Goal: Task Accomplishment & Management: Manage account settings

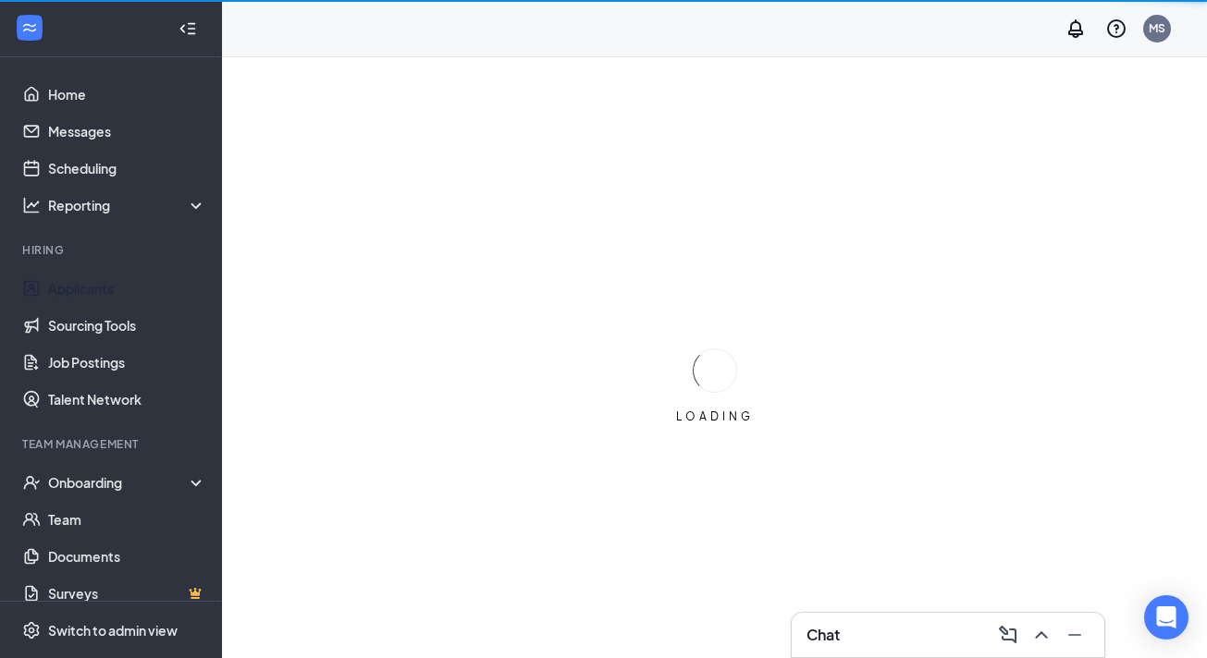
click at [58, 267] on li "Hiring Applicants Sourcing Tools Job Postings Talent Network" at bounding box center [110, 330] width 221 height 176
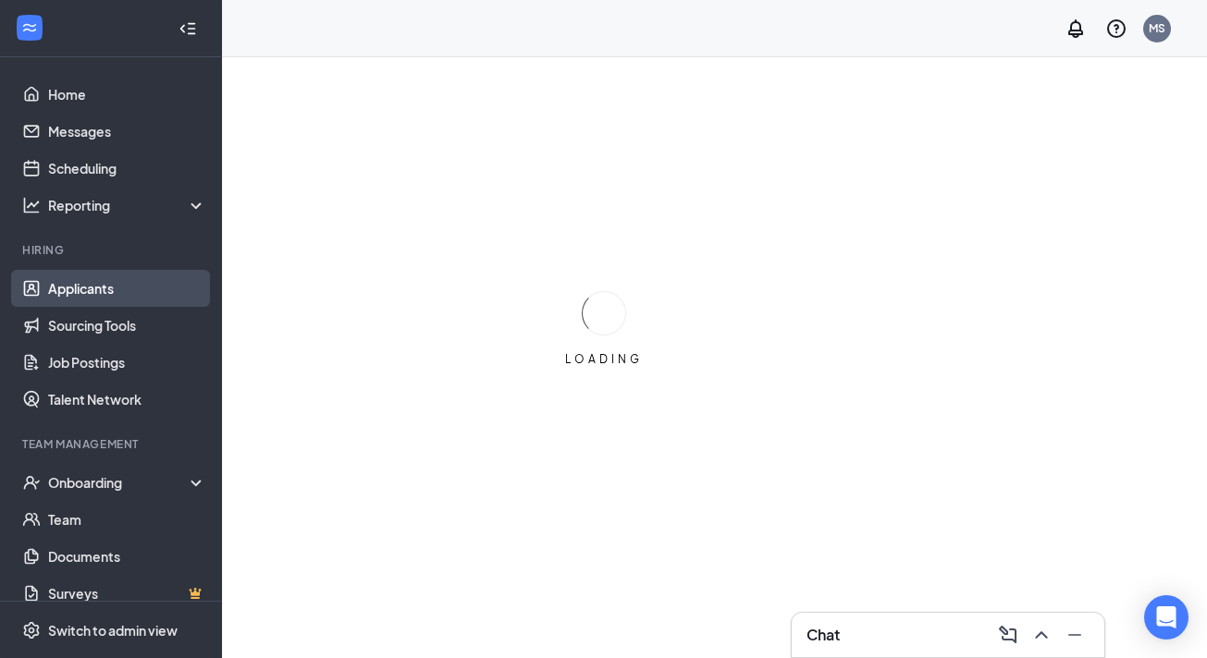
click at [100, 278] on link "Applicants" at bounding box center [127, 288] width 158 height 37
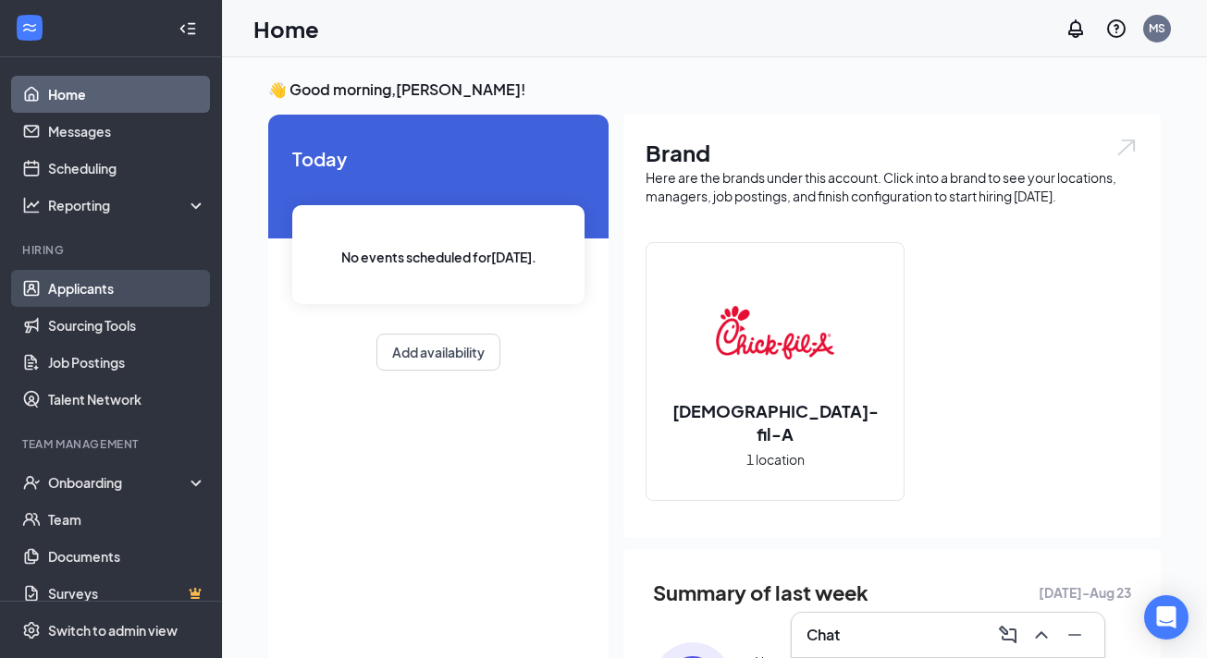
click at [92, 304] on link "Applicants" at bounding box center [127, 288] width 158 height 37
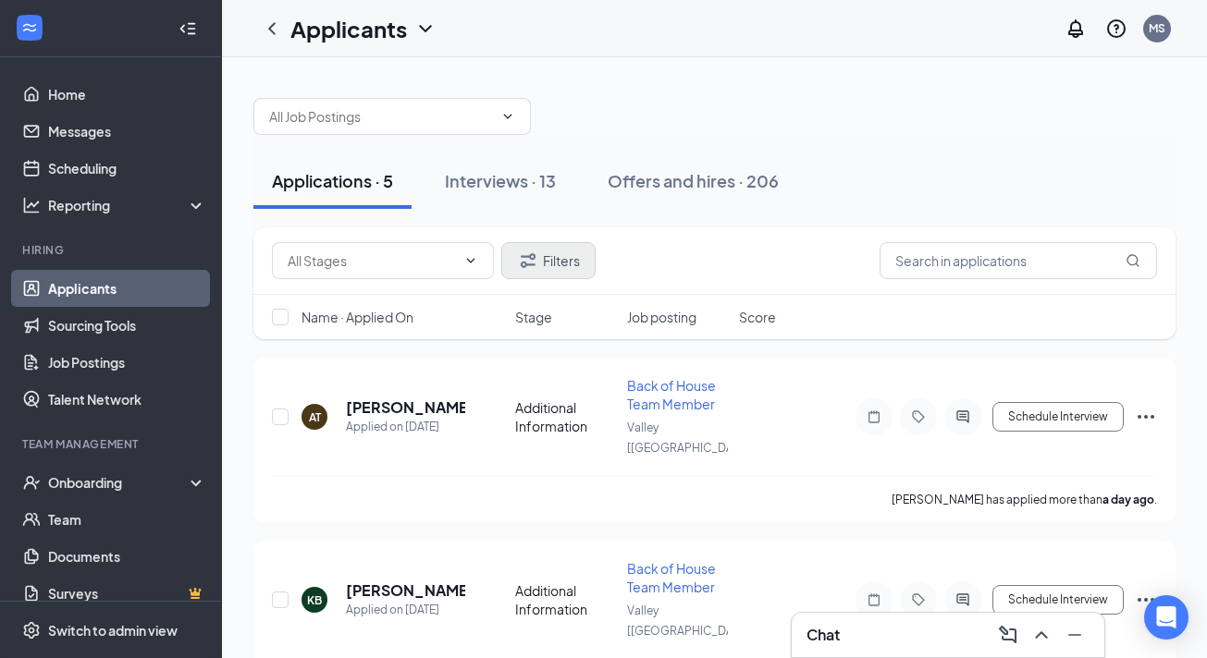
click at [514, 171] on div "Interviews · 13" at bounding box center [500, 180] width 111 height 23
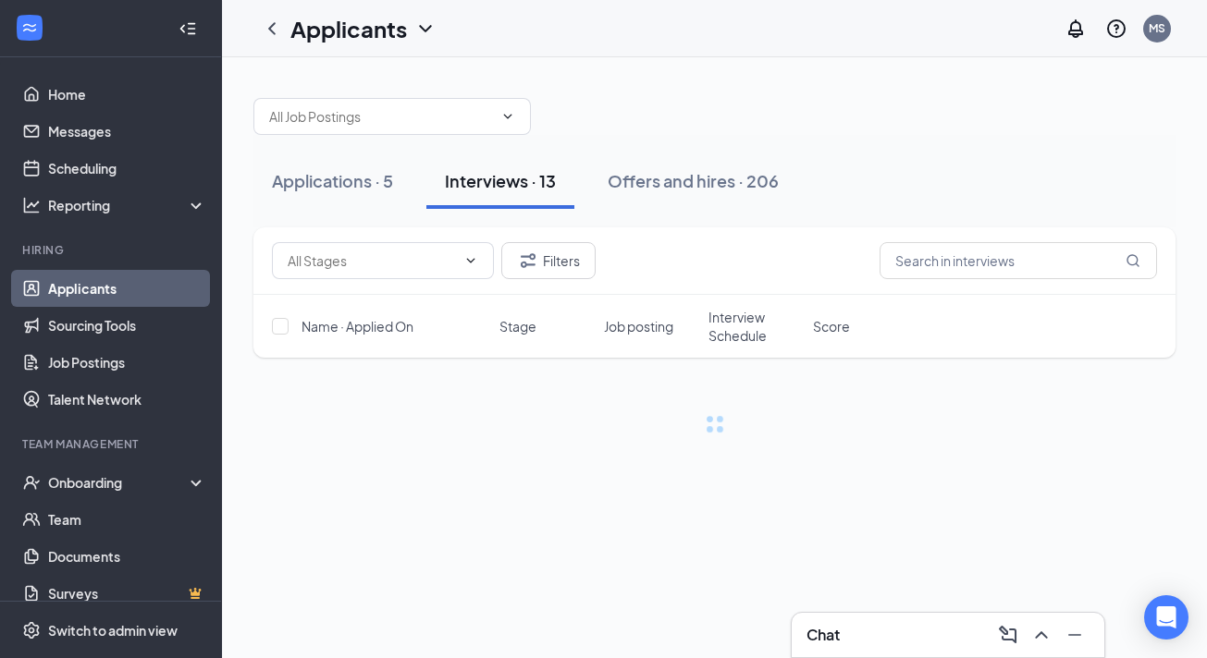
click at [733, 320] on span "Interview Schedule" at bounding box center [754, 326] width 93 height 37
click at [733, 320] on span "Interview Schedule" at bounding box center [743, 326] width 71 height 37
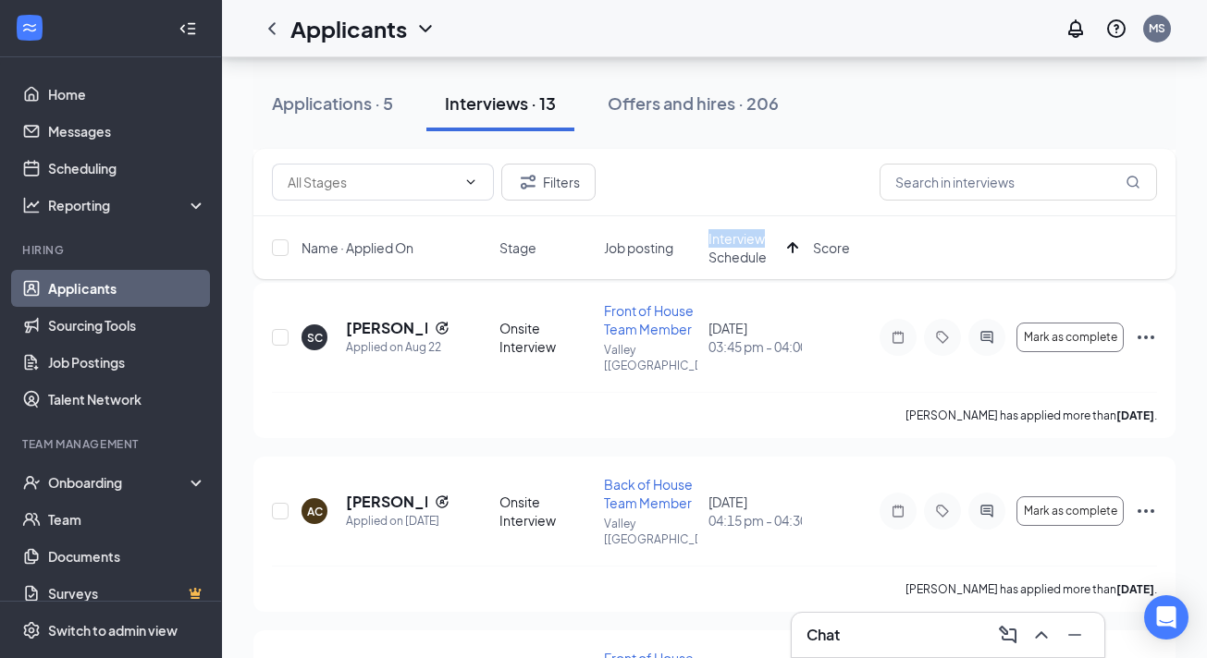
scroll to position [1499, 0]
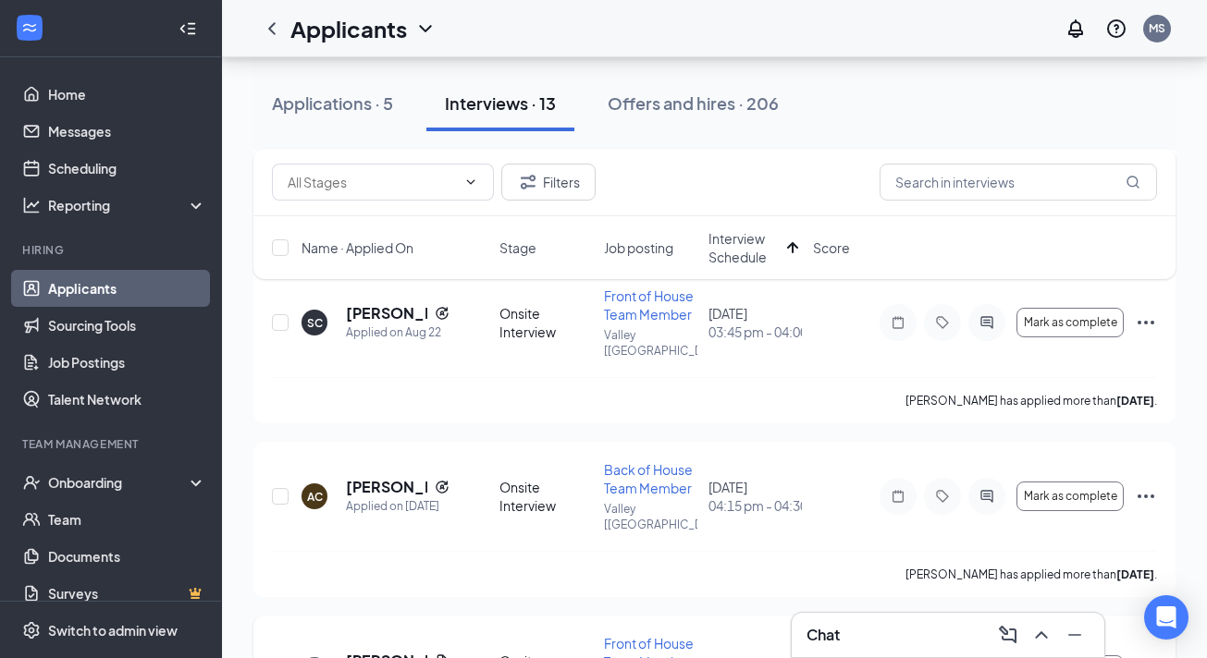
click at [1148, 657] on icon "Ellipses" at bounding box center [1146, 670] width 22 height 22
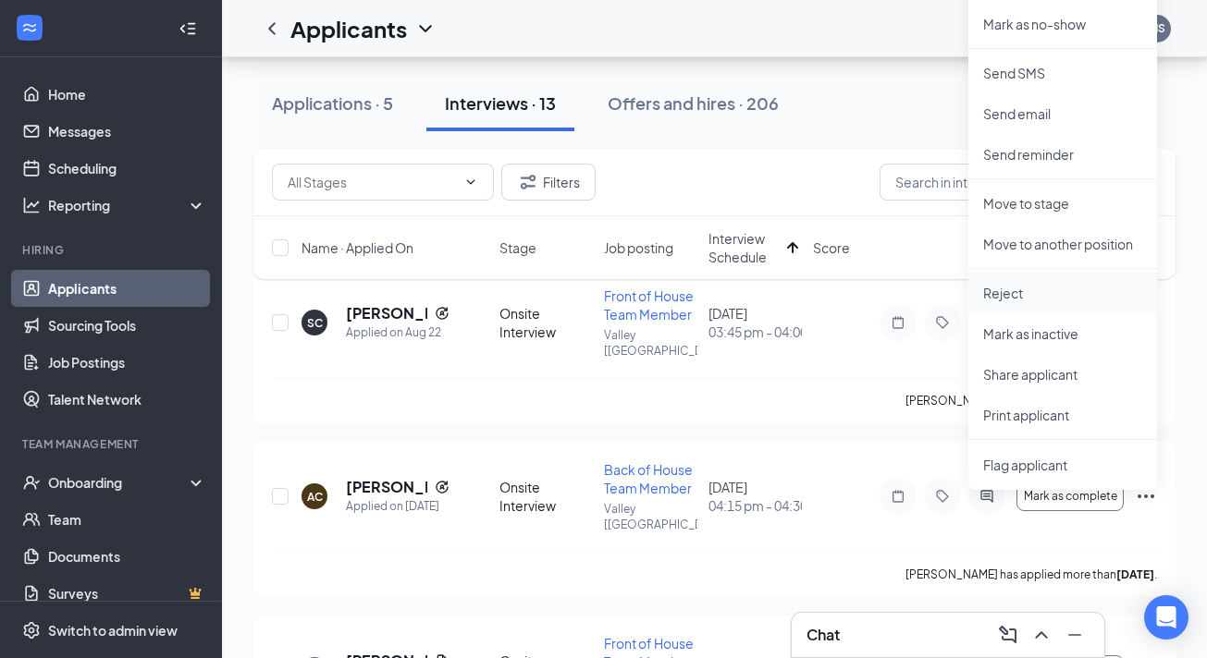
click at [1013, 294] on p "Reject" at bounding box center [1062, 293] width 159 height 18
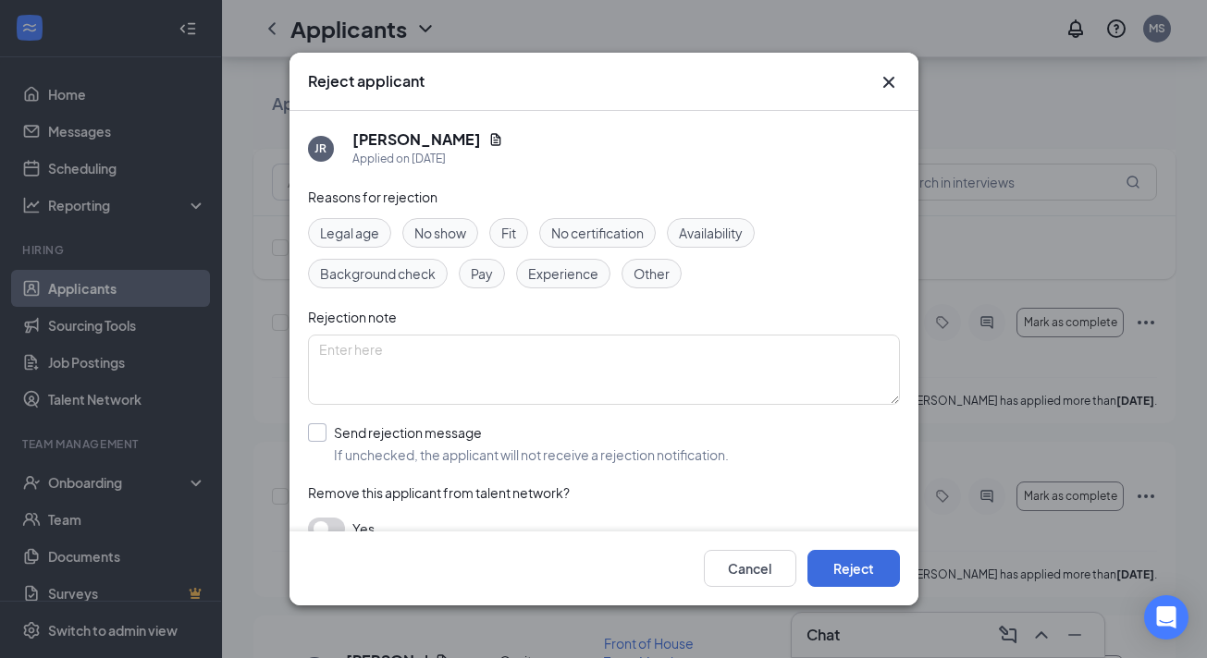
click at [436, 443] on div "Send rejection message If unchecked, the applicant will not receive a rejection…" at bounding box center [531, 444] width 395 height 41
click at [436, 443] on input "Send rejection message If unchecked, the applicant will not receive a rejection…" at bounding box center [518, 444] width 421 height 41
checkbox input "true"
click at [860, 562] on button "Reject" at bounding box center [853, 568] width 92 height 37
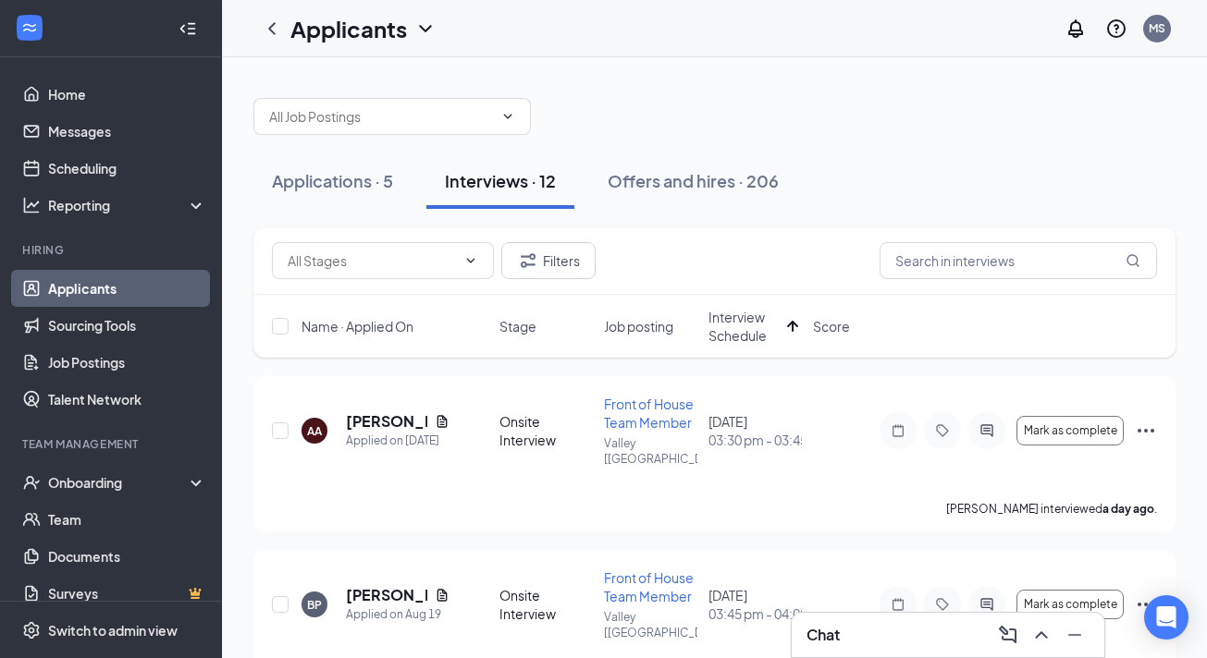
scroll to position [0, 0]
click at [734, 318] on span "Interview Schedule" at bounding box center [743, 326] width 71 height 37
click at [734, 318] on span "Interview Schedule" at bounding box center [754, 326] width 93 height 37
click at [734, 318] on span "Interview Schedule" at bounding box center [743, 326] width 71 height 37
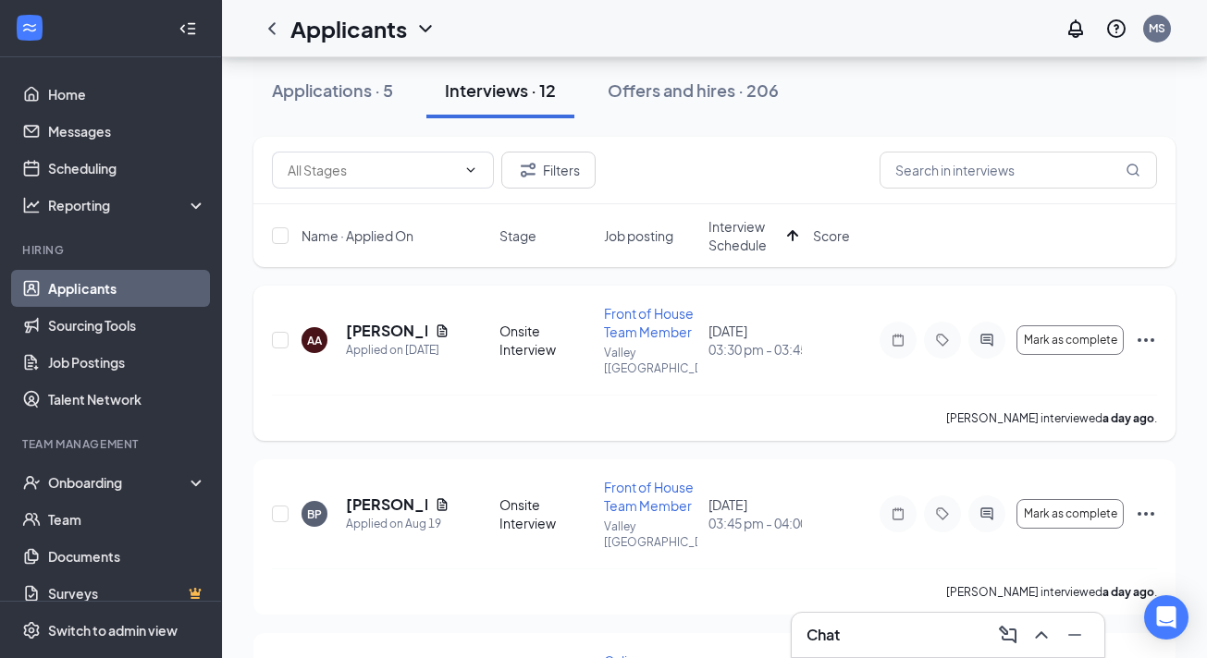
scroll to position [93, 0]
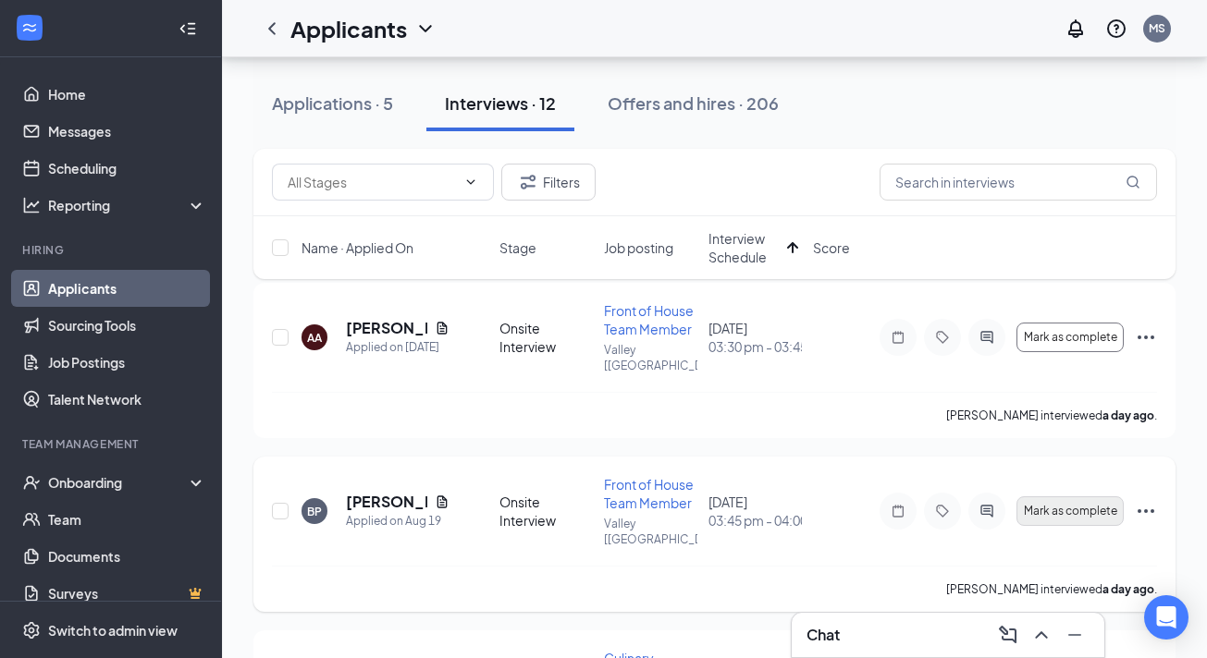
click at [1075, 505] on span "Mark as complete" at bounding box center [1070, 511] width 93 height 13
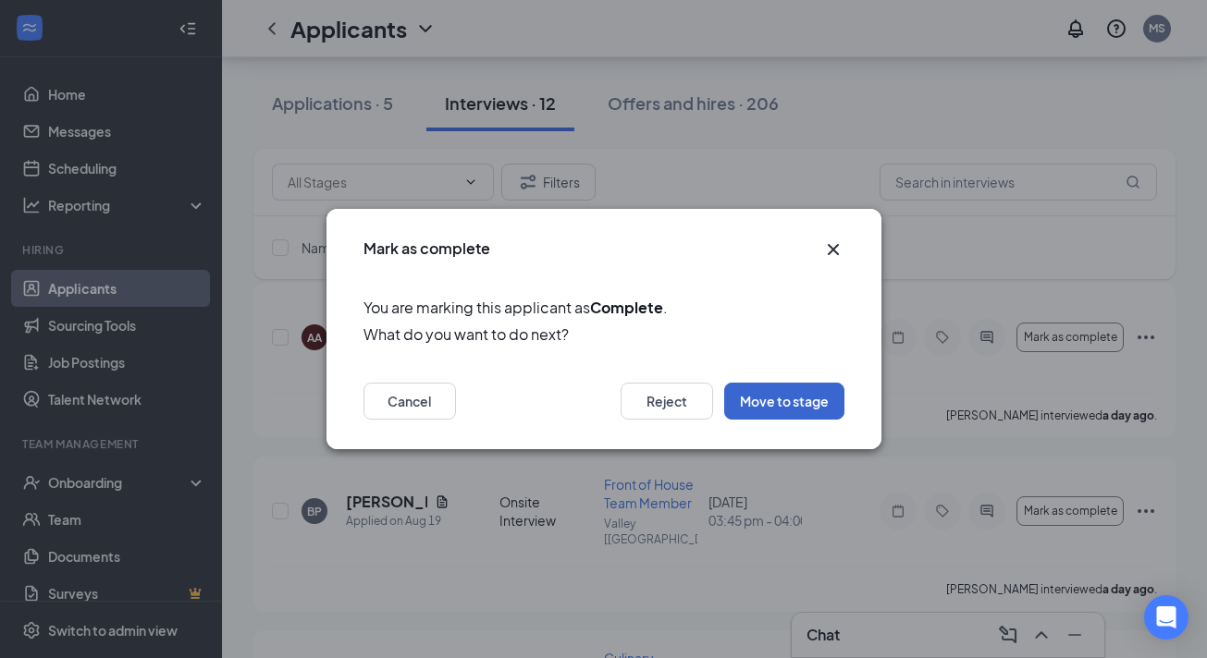
click at [761, 401] on button "Move to stage" at bounding box center [784, 401] width 120 height 37
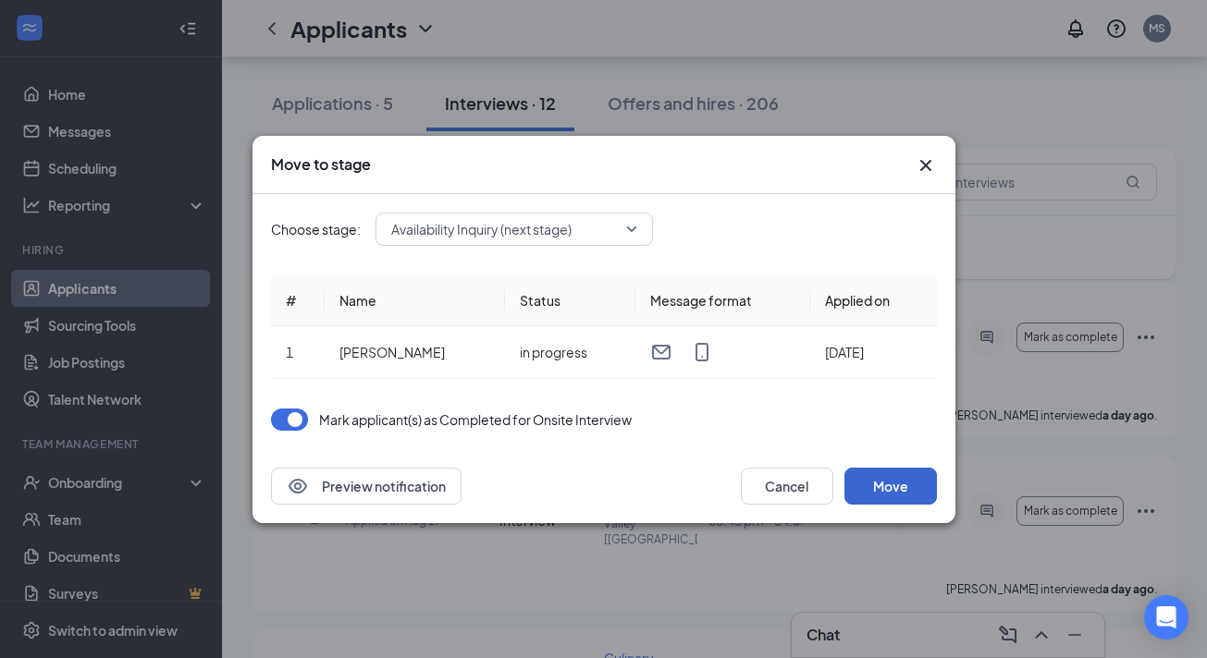
click at [903, 488] on button "Move" at bounding box center [890, 486] width 92 height 37
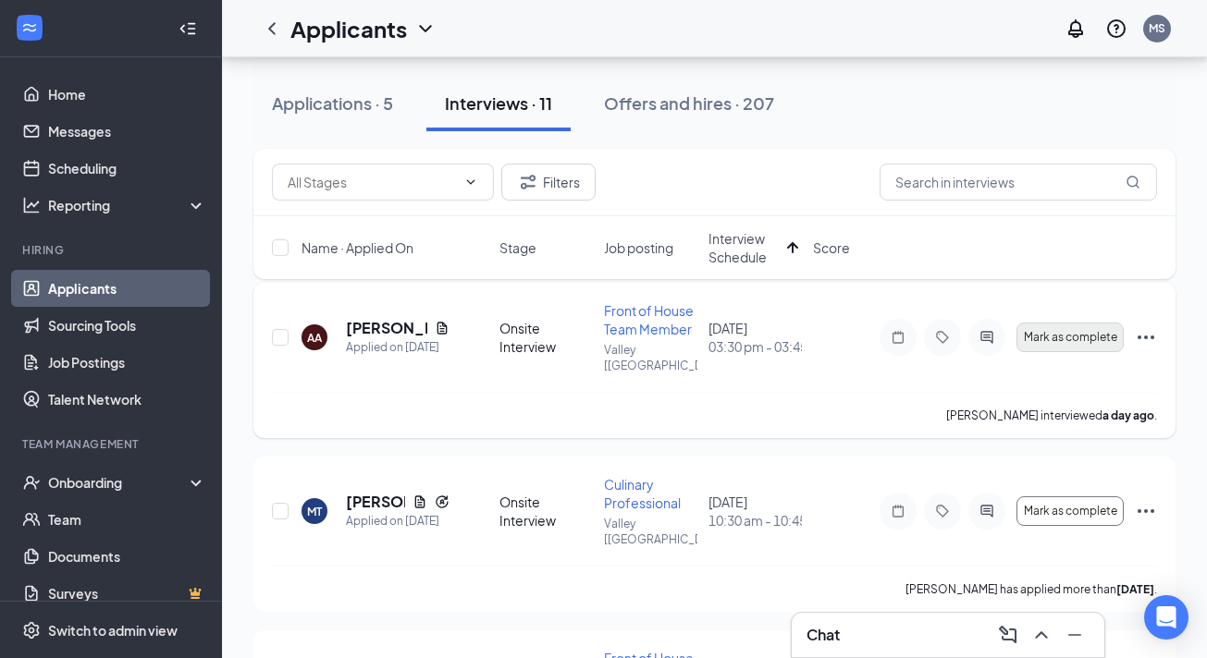
click at [1046, 335] on span "Mark as complete" at bounding box center [1070, 337] width 93 height 13
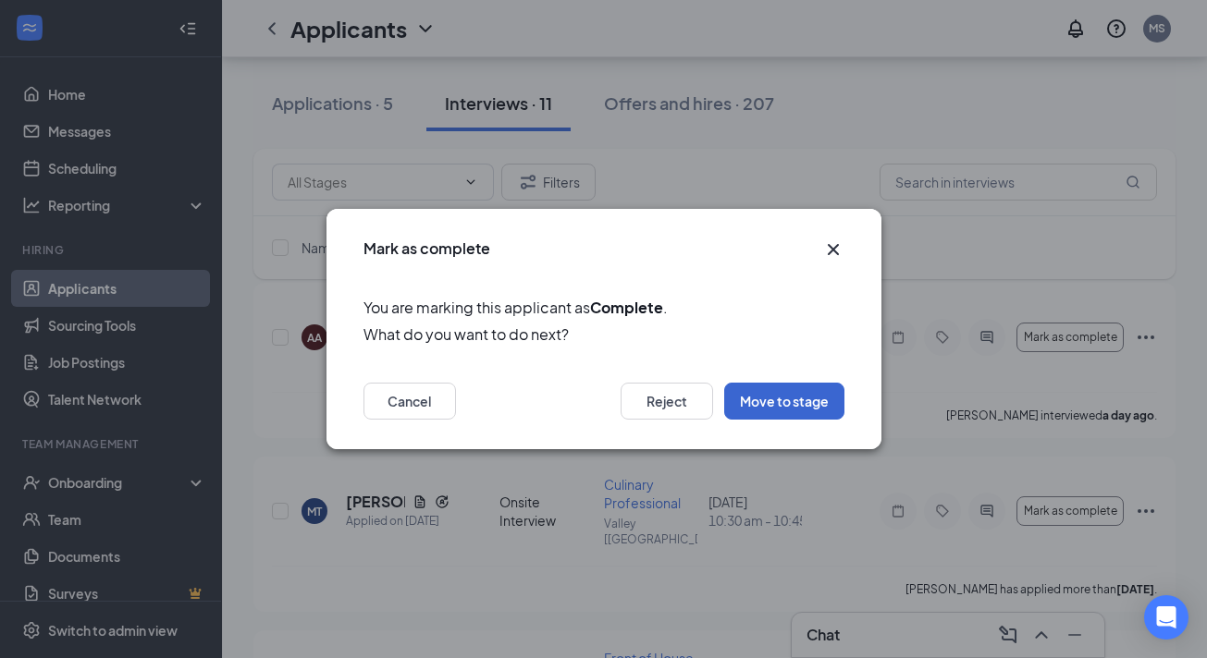
click at [780, 409] on button "Move to stage" at bounding box center [784, 401] width 120 height 37
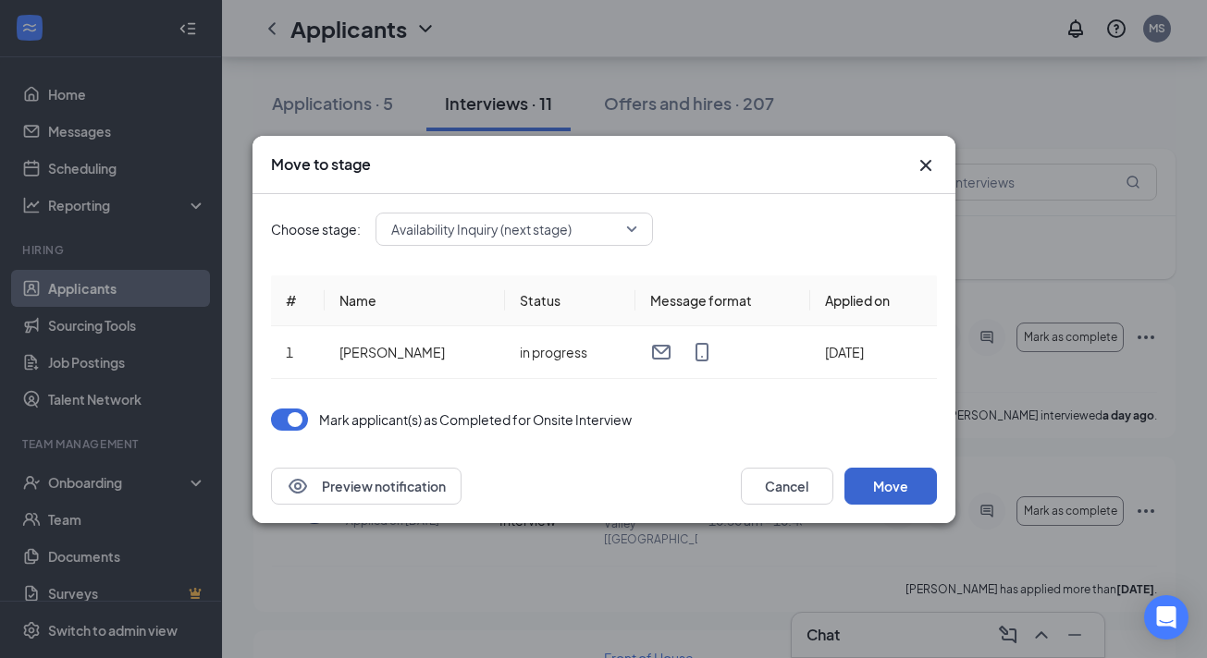
click at [887, 480] on button "Move" at bounding box center [890, 486] width 92 height 37
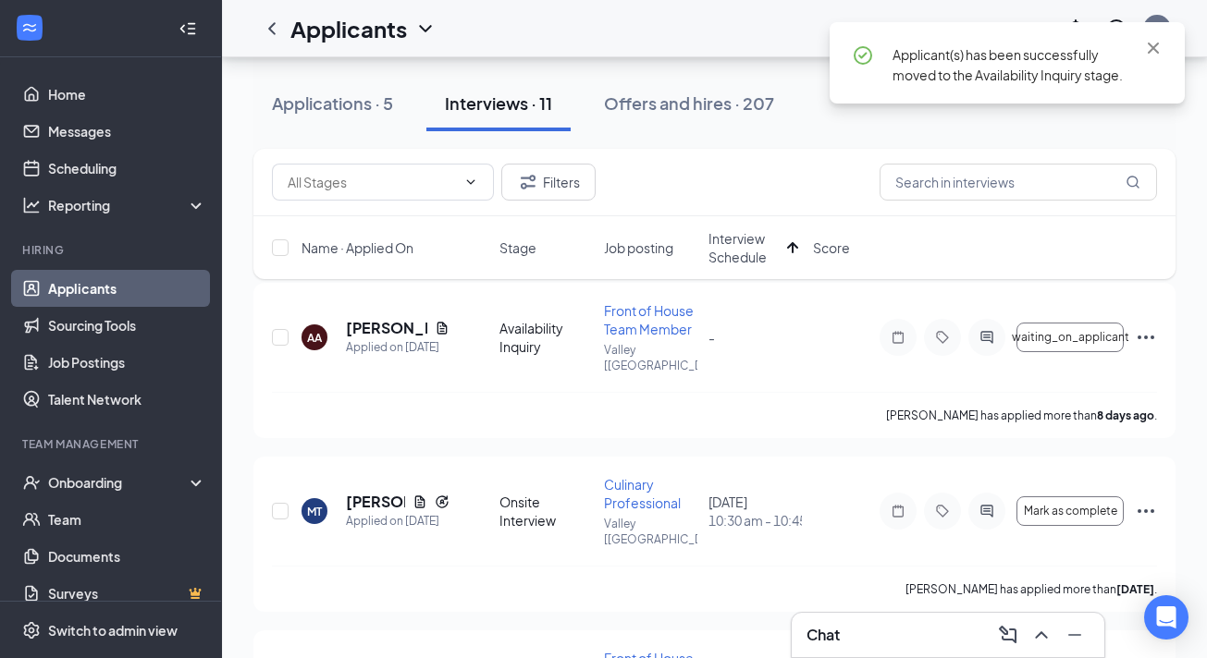
click at [750, 256] on span "Interview Schedule" at bounding box center [743, 247] width 71 height 37
click at [750, 256] on span "Interview Schedule" at bounding box center [754, 247] width 93 height 37
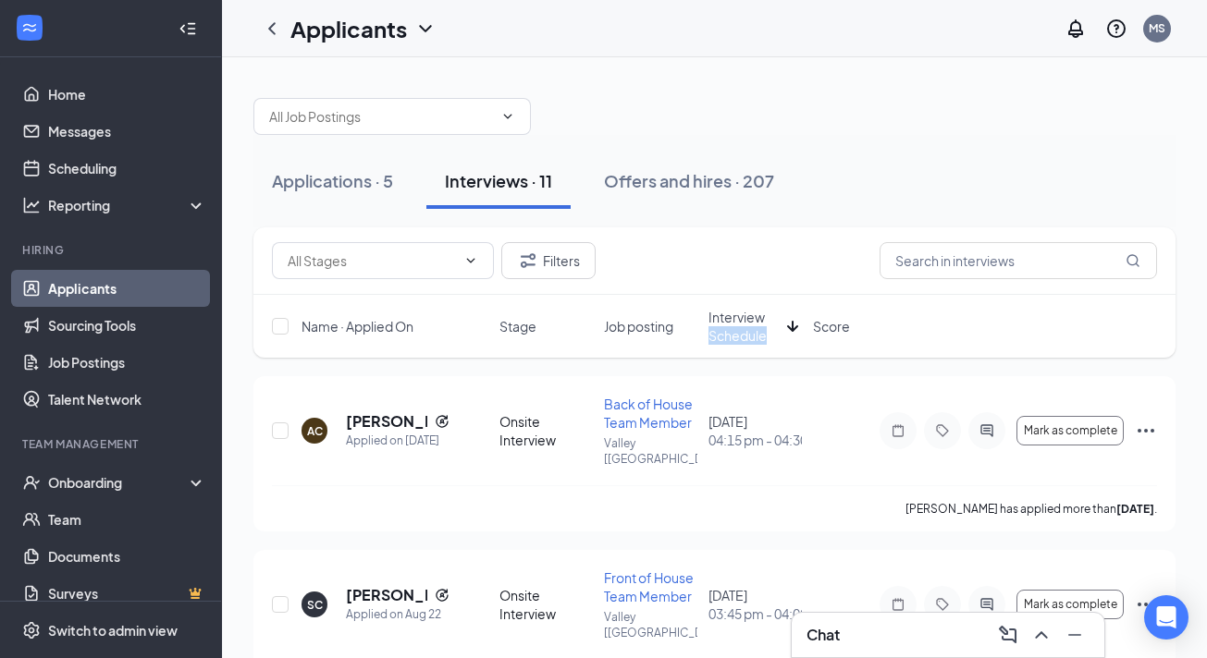
scroll to position [0, 0]
click at [843, 394] on div "AC [PERSON_NAME] Applied on [DATE] Onsite Interview Back of House Team Member V…" at bounding box center [714, 453] width 922 height 155
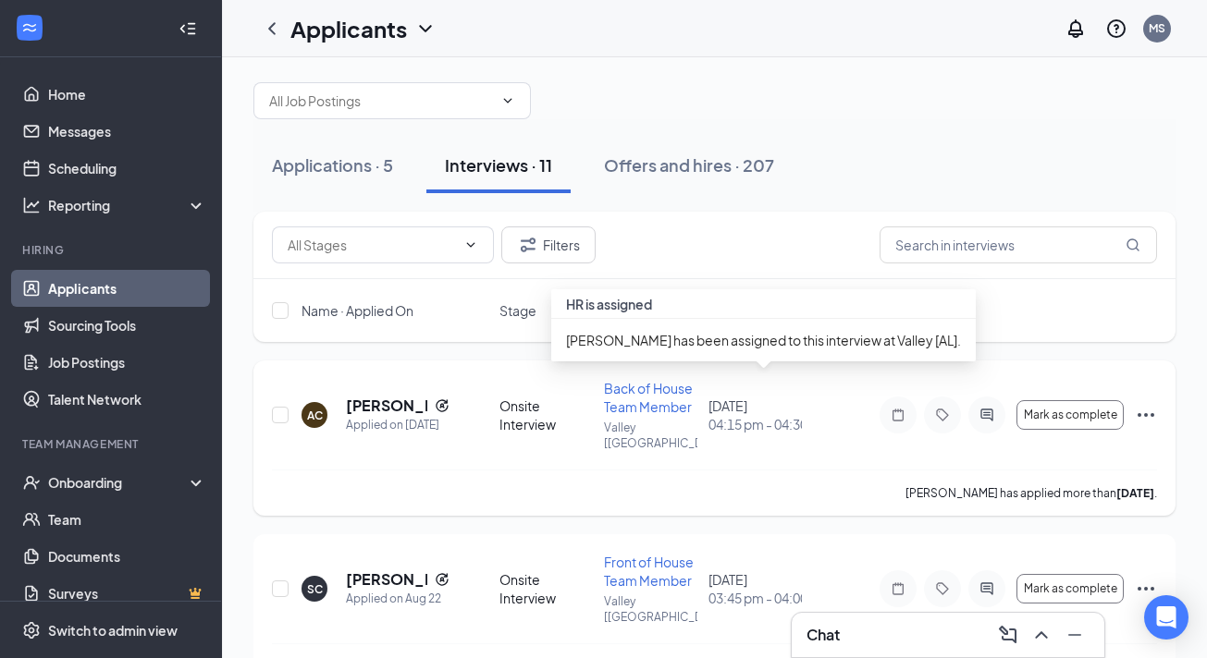
scroll to position [16, 0]
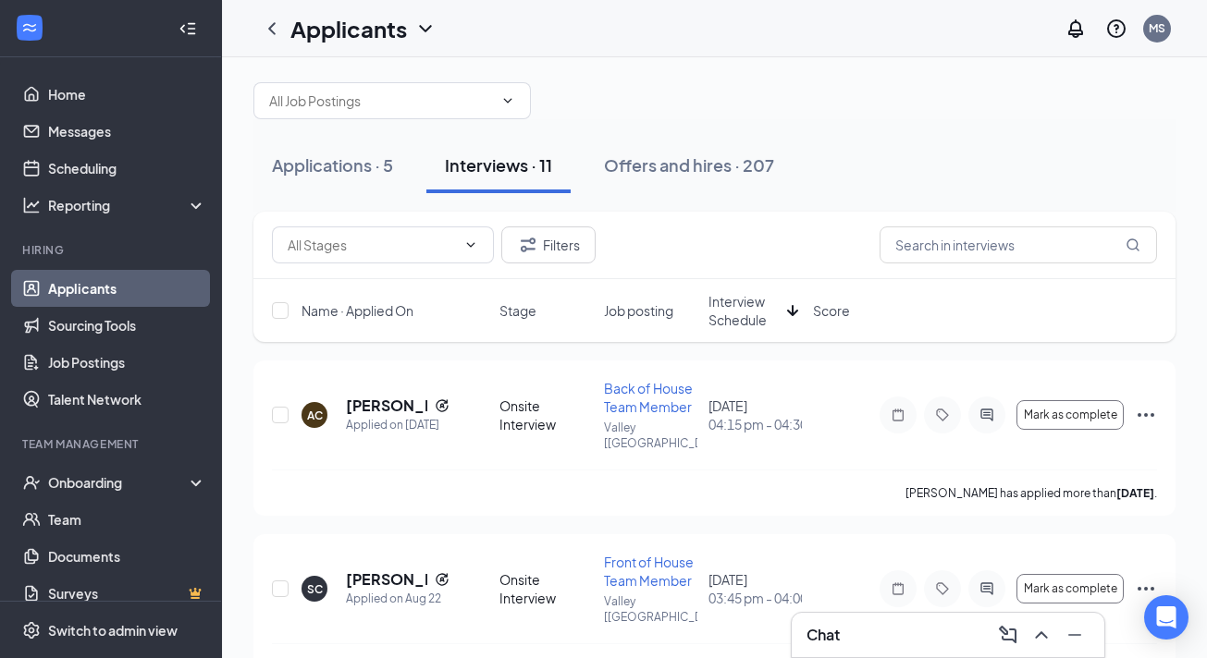
click at [742, 255] on div "Filters" at bounding box center [714, 245] width 885 height 37
click at [743, 307] on span "Interview Schedule" at bounding box center [743, 310] width 71 height 37
click at [745, 317] on span "Interview Schedule" at bounding box center [743, 310] width 71 height 37
click at [745, 317] on span "Interview Schedule" at bounding box center [754, 310] width 93 height 37
click at [745, 317] on span "Interview Schedule" at bounding box center [743, 310] width 71 height 37
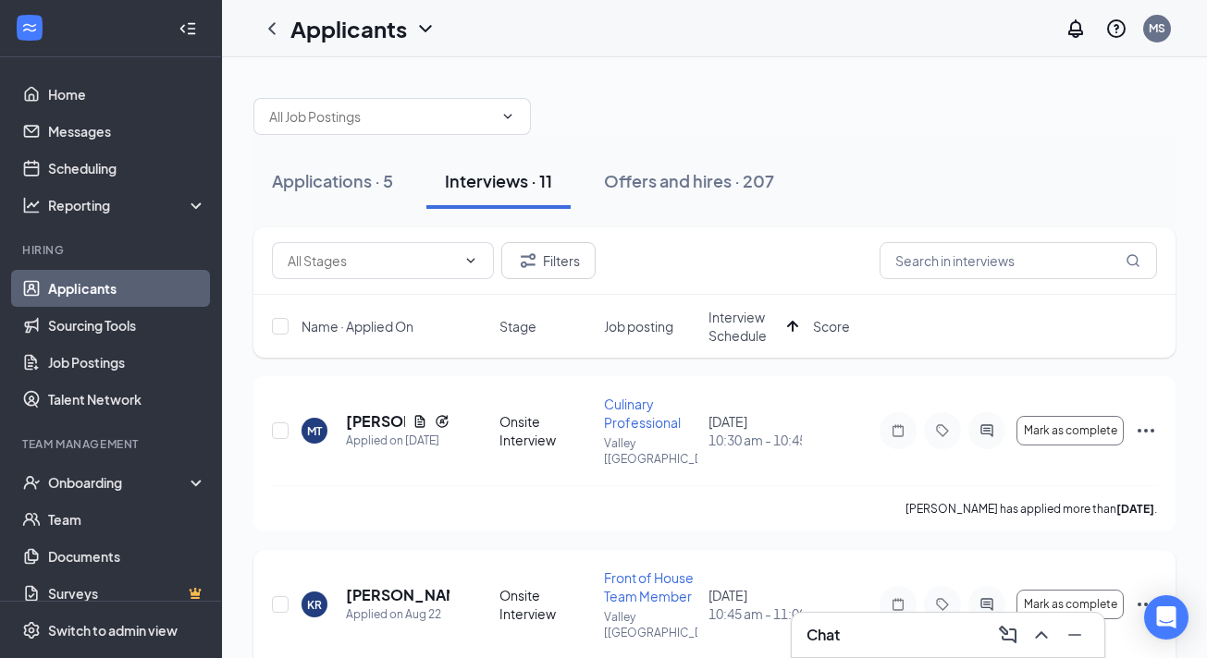
scroll to position [0, 0]
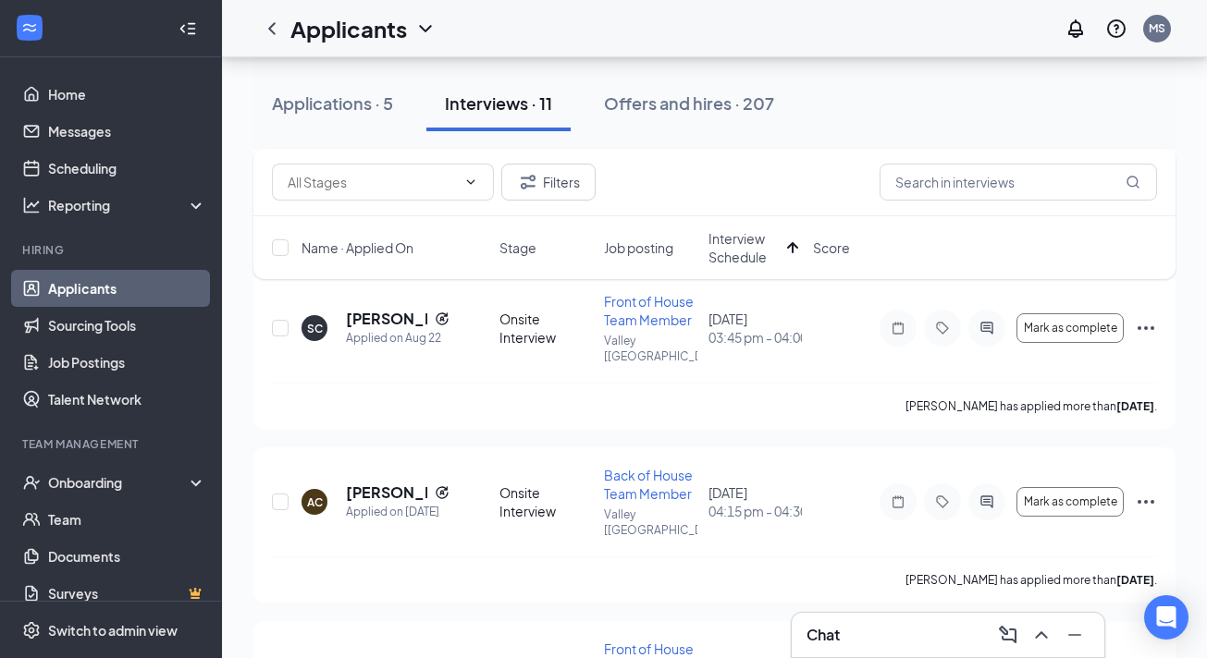
click at [740, 254] on span "Interview Schedule" at bounding box center [743, 247] width 71 height 37
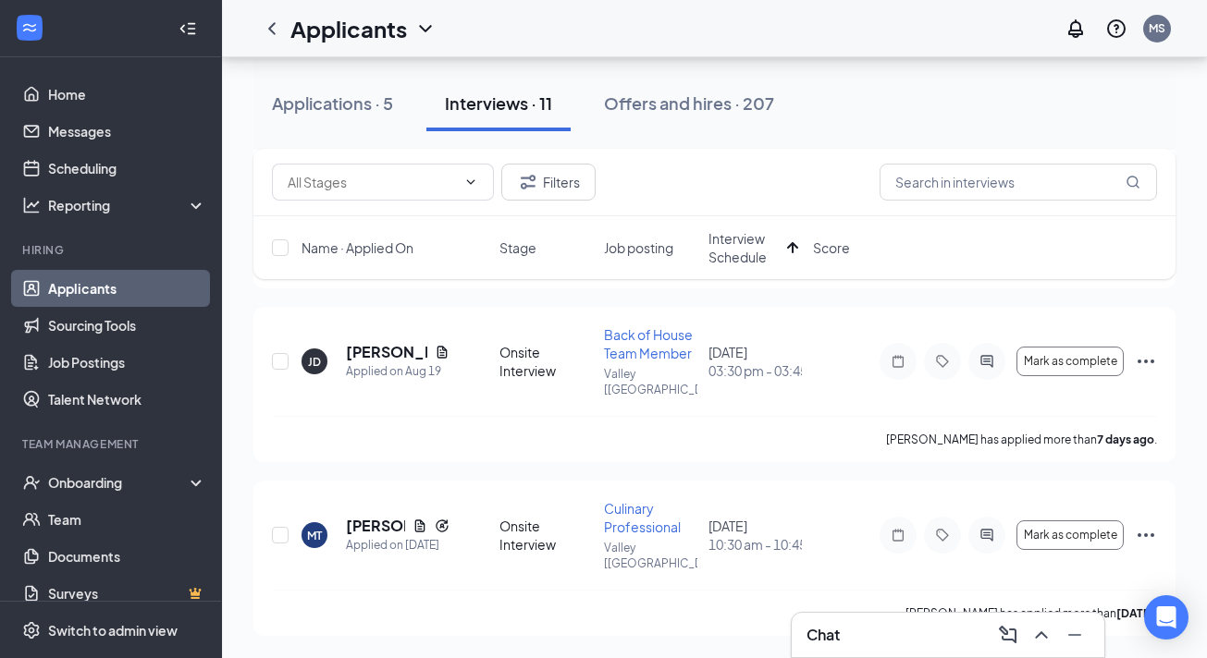
scroll to position [1303, 0]
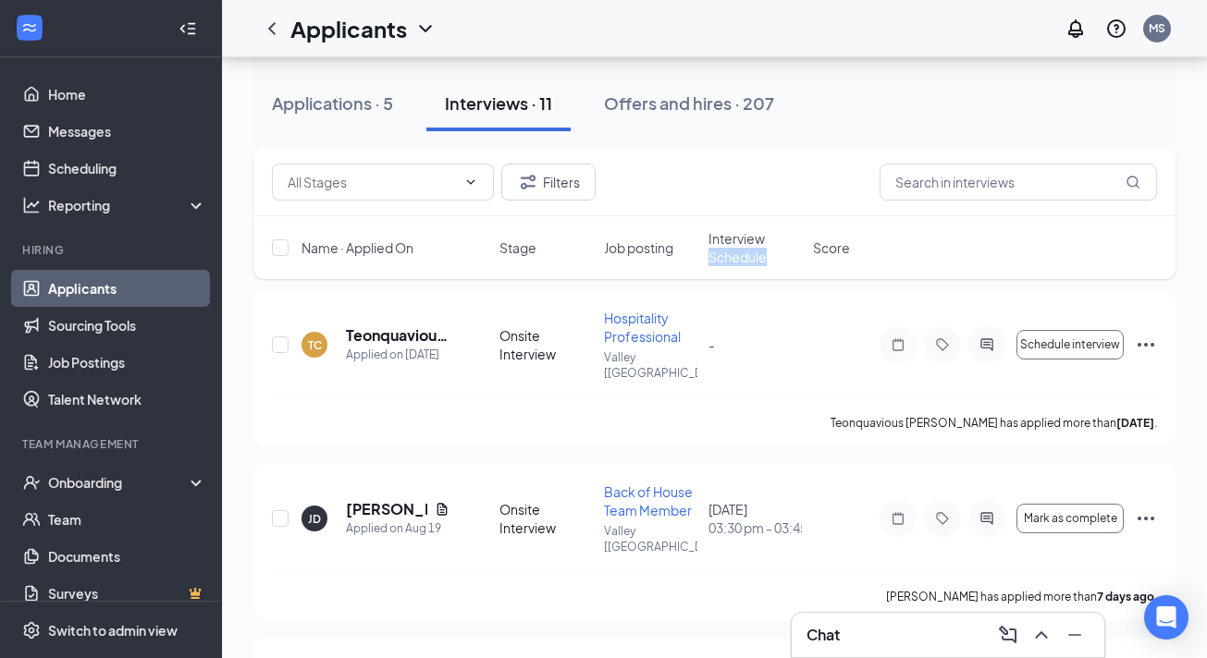
click at [740, 254] on span "Interview Schedule" at bounding box center [754, 247] width 93 height 37
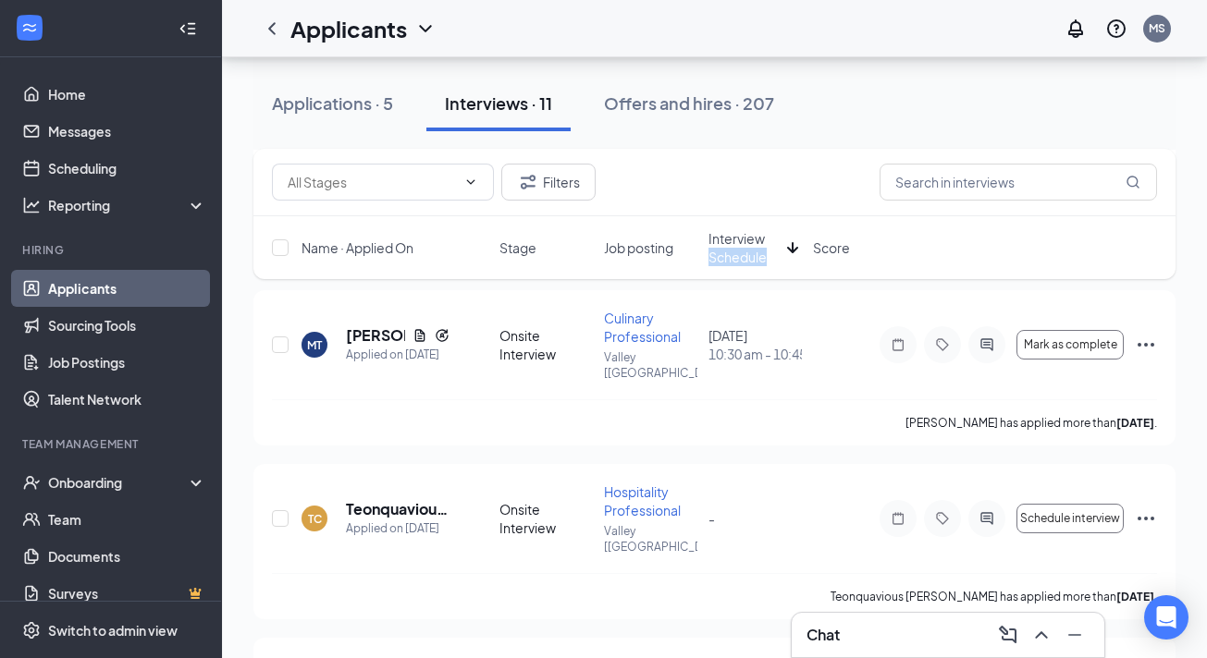
click at [740, 254] on span "Interview Schedule" at bounding box center [743, 247] width 71 height 37
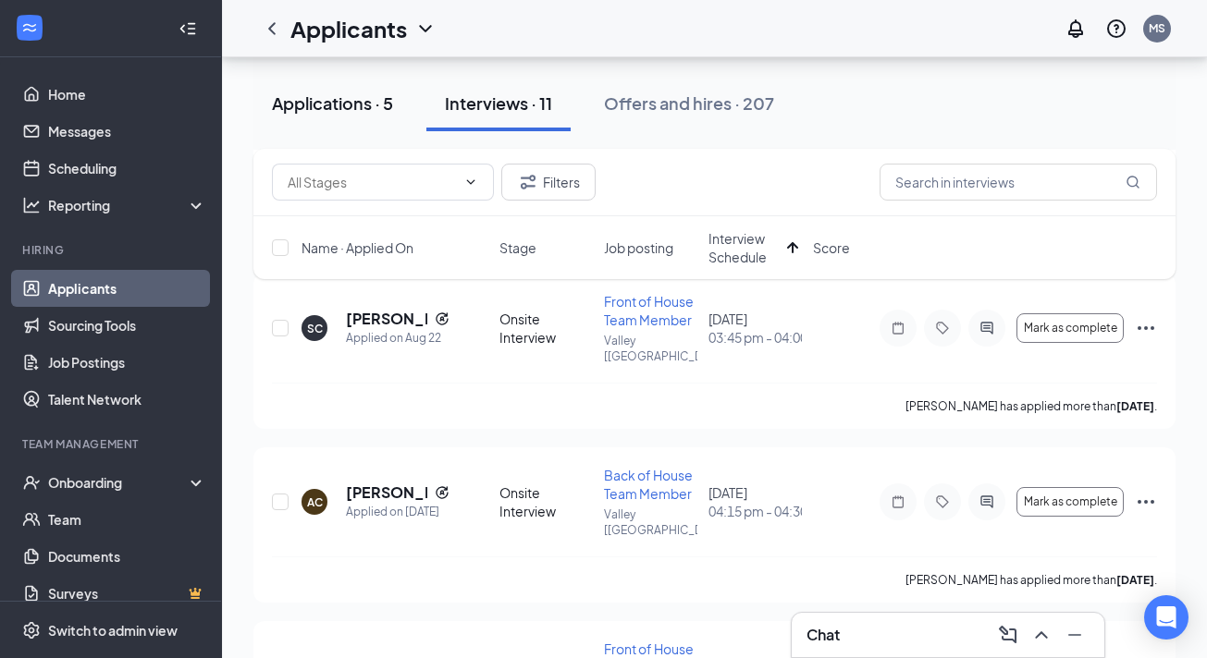
click at [369, 97] on div "Applications · 5" at bounding box center [332, 103] width 121 height 23
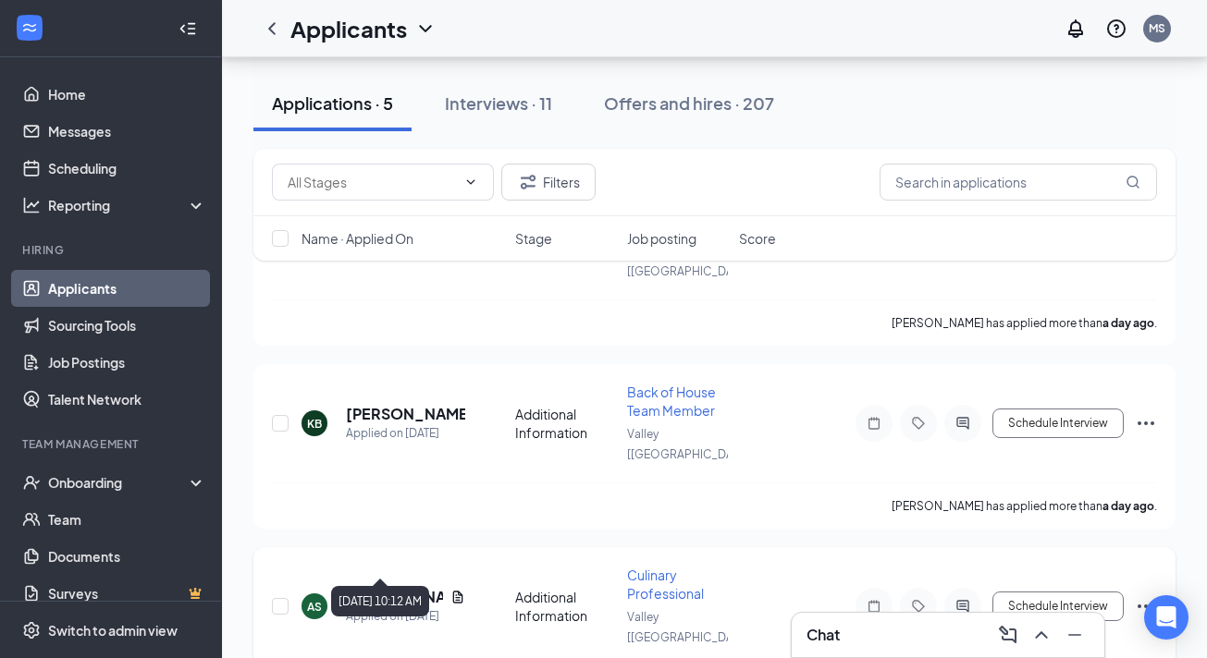
scroll to position [126, 0]
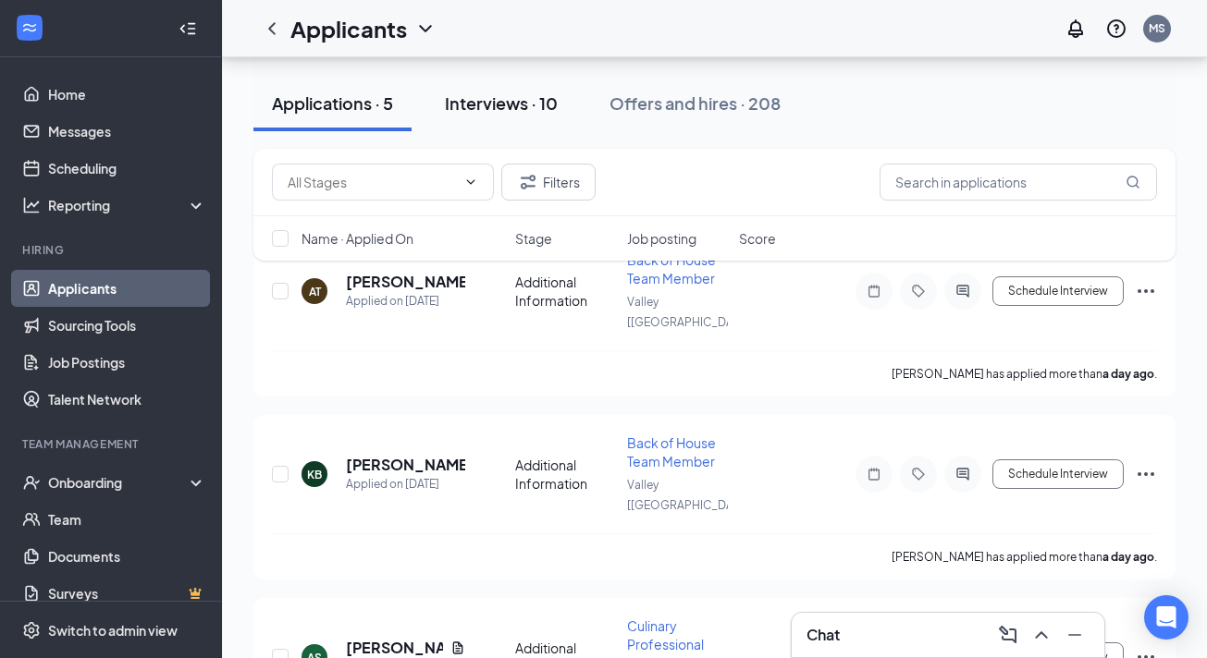
click at [490, 99] on div "Interviews · 10" at bounding box center [501, 103] width 113 height 23
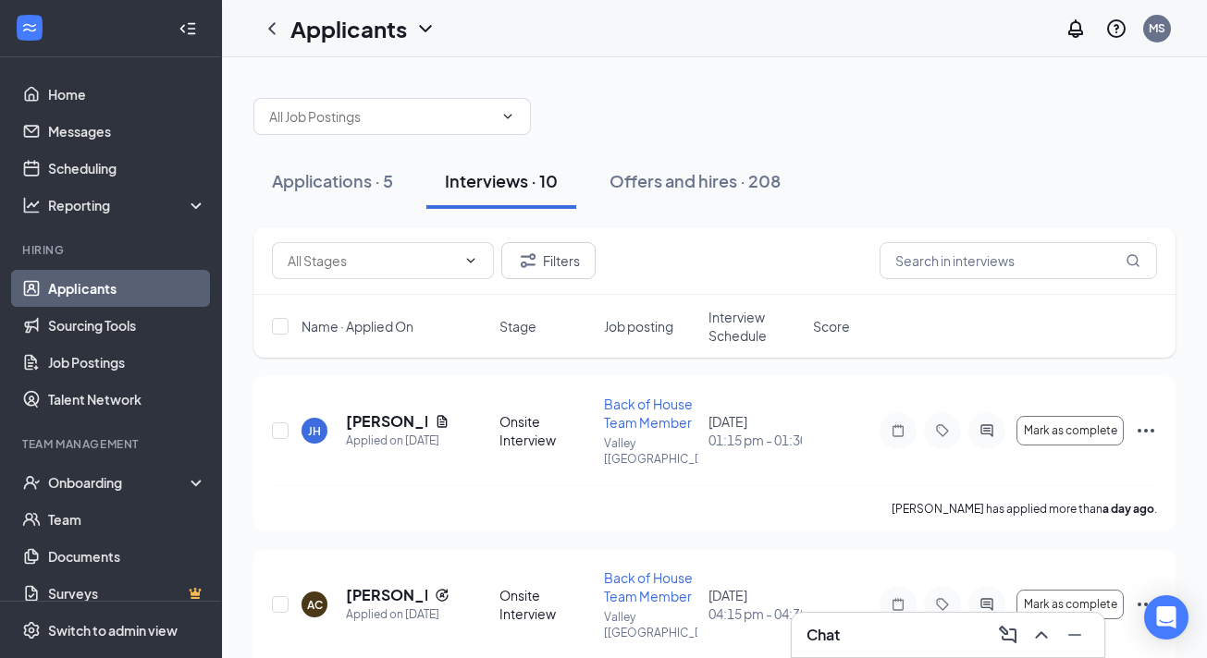
click at [718, 348] on div "Name · Applied On Stage Job posting Interview Schedule Score" at bounding box center [714, 326] width 922 height 63
click at [744, 343] on span "Interview Schedule" at bounding box center [754, 326] width 93 height 37
click at [744, 343] on span "Interview Schedule" at bounding box center [743, 326] width 71 height 37
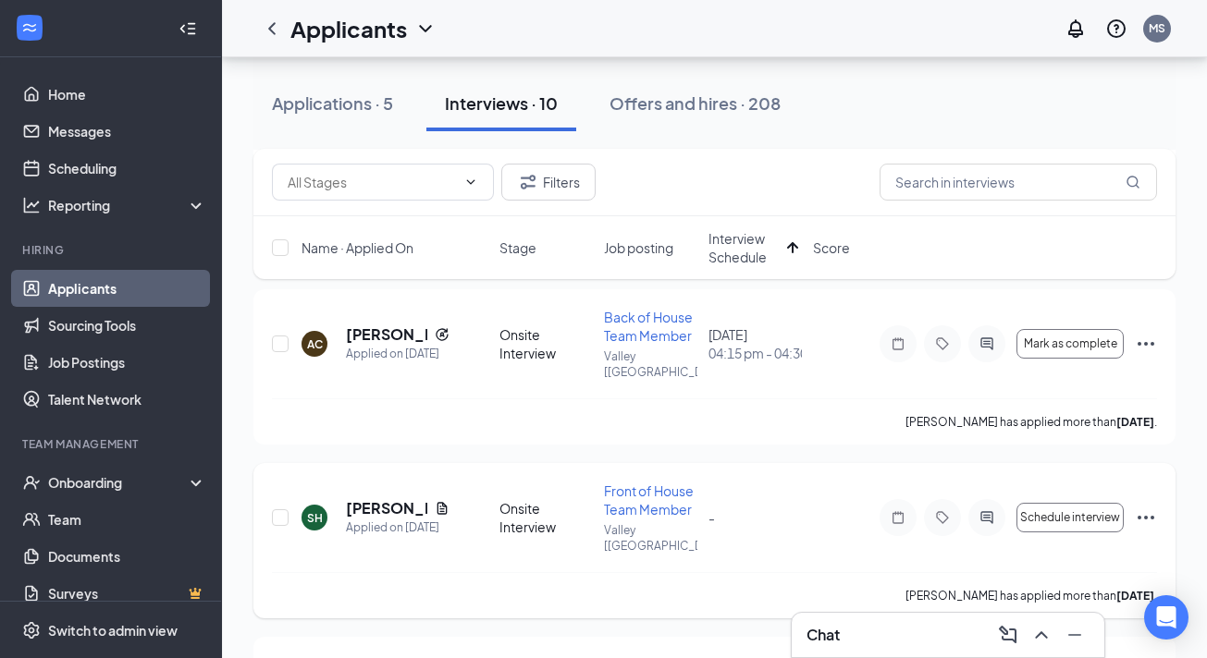
scroll to position [1303, 0]
